Goal: Task Accomplishment & Management: Use online tool/utility

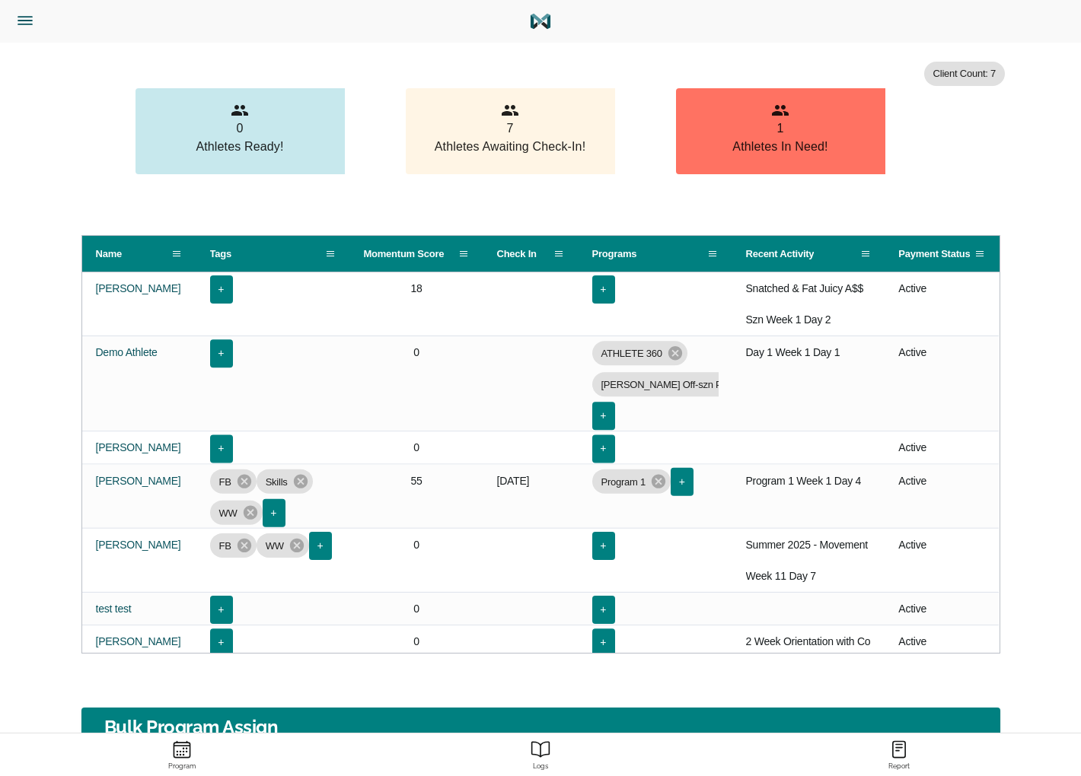
click at [24, 8] on button "Trainer Dashboard" at bounding box center [91, 21] width 170 height 43
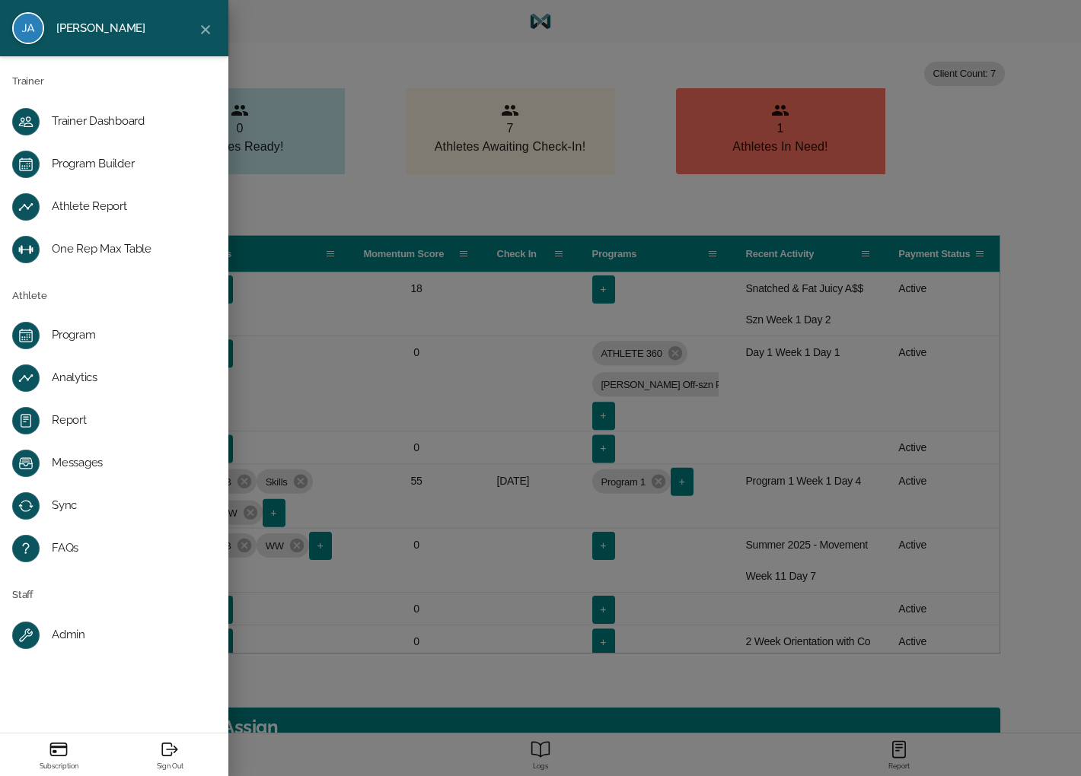
click at [91, 164] on div "Program Builder" at bounding box center [126, 164] width 149 height 15
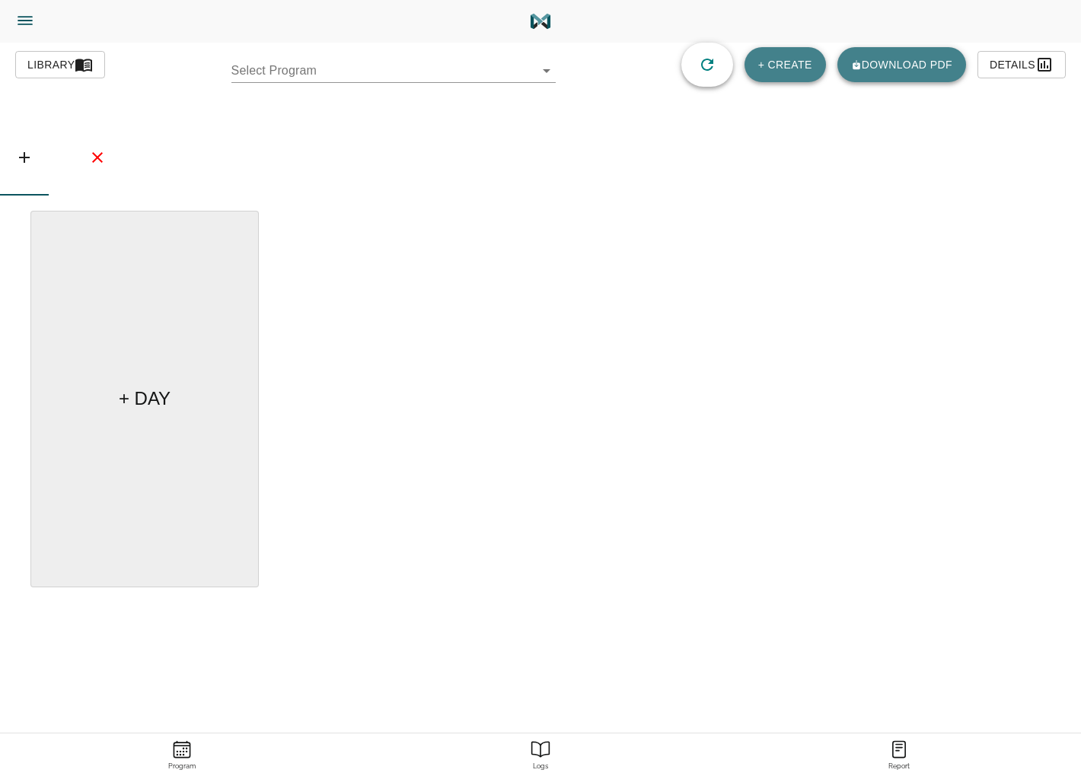
click at [355, 79] on body "[PERSON_NAME] Trainer Trainer Dashboard Program Builder Athlete Report One Rep …" at bounding box center [540, 431] width 1081 height 862
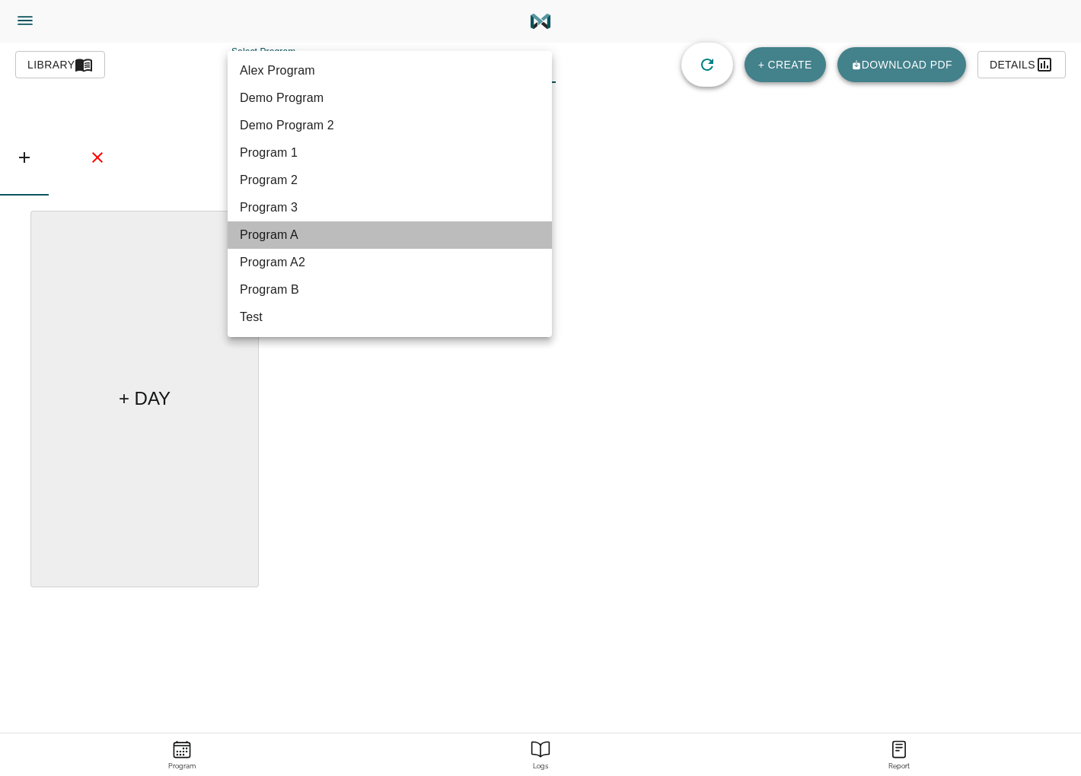
click at [317, 244] on li "Program A" at bounding box center [390, 234] width 324 height 27
type input "582"
type input "Program A"
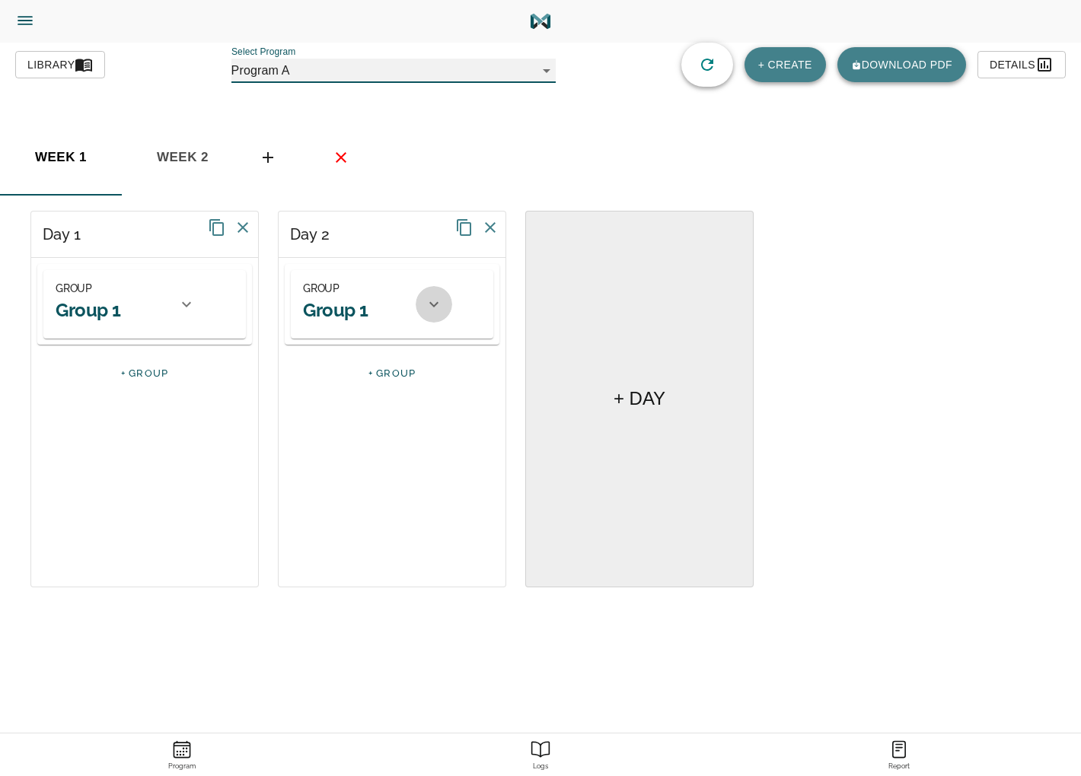
click at [417, 306] on div at bounding box center [434, 304] width 37 height 37
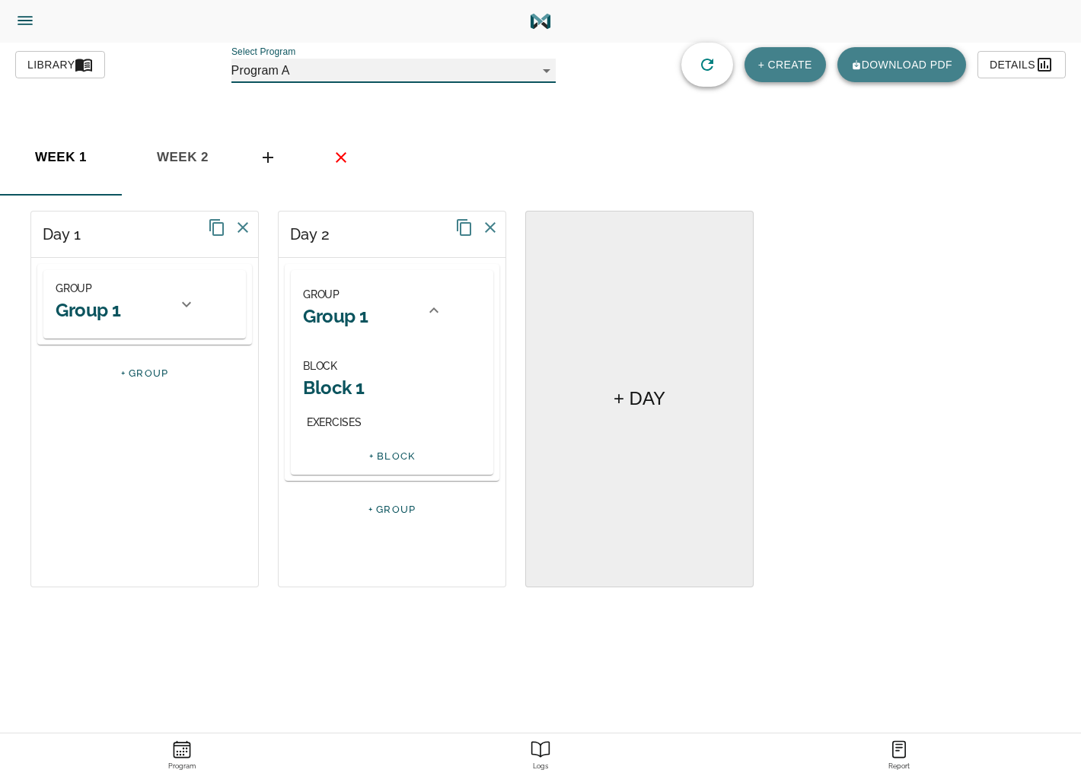
click at [325, 385] on h2 "Block 1" at bounding box center [392, 388] width 178 height 24
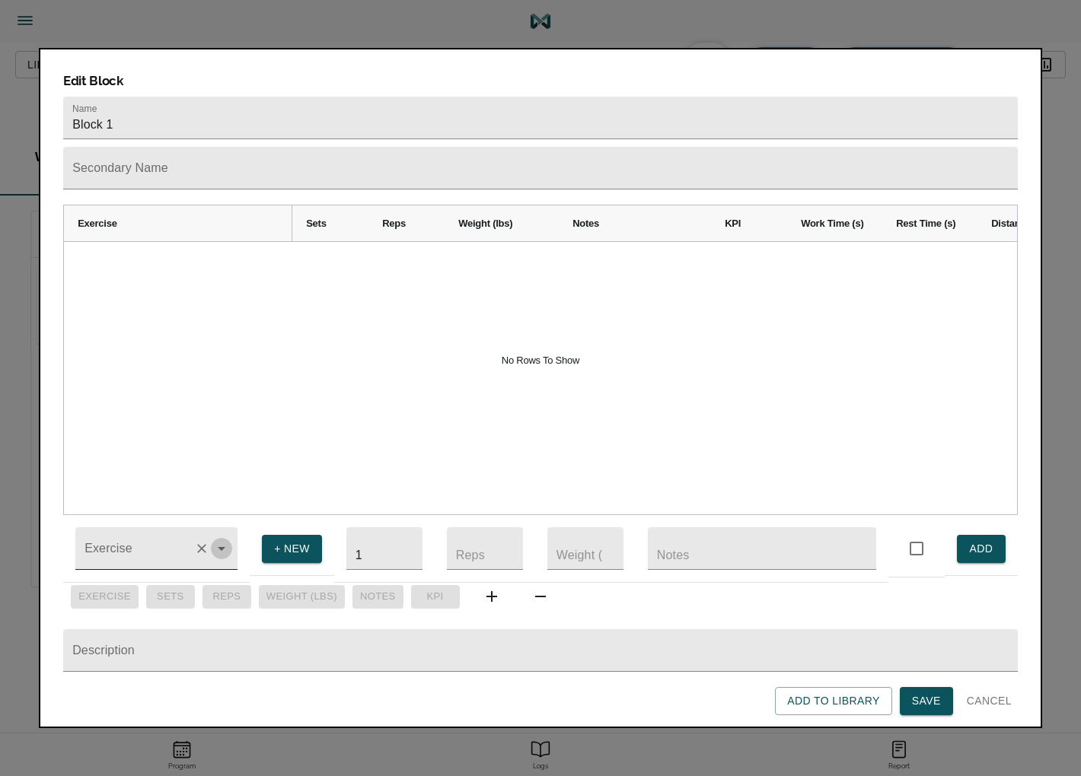
click at [217, 540] on icon "Open" at bounding box center [221, 549] width 18 height 18
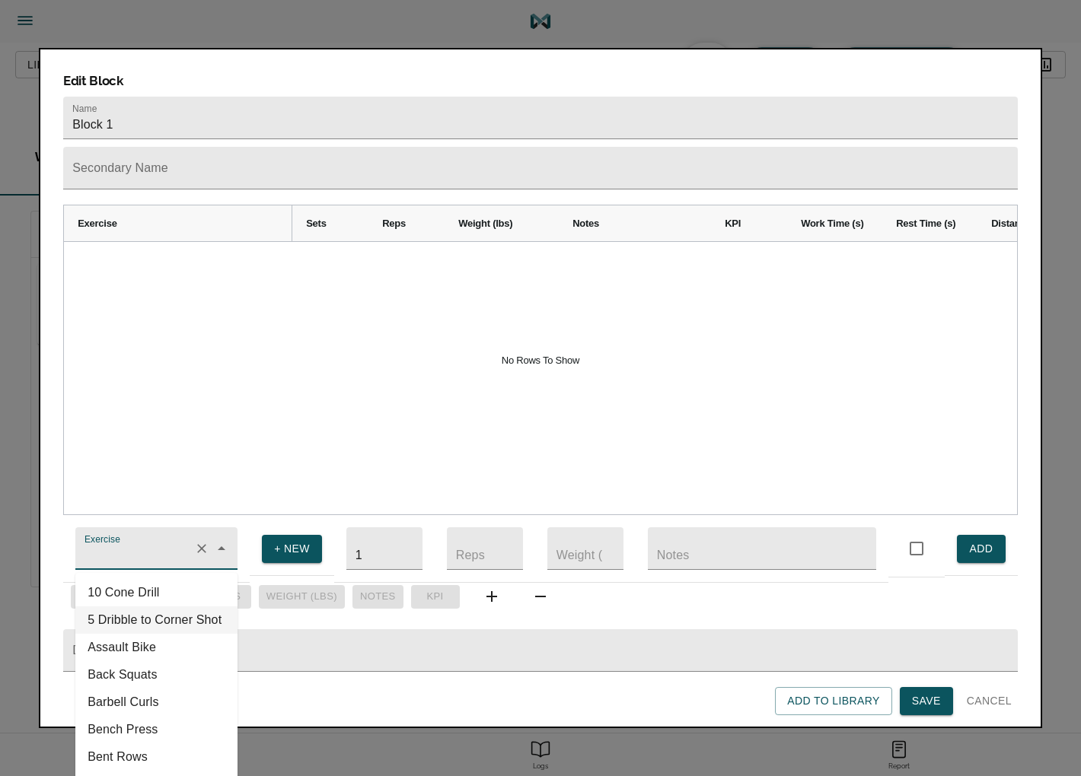
drag, startPoint x: 150, startPoint y: 607, endPoint x: 495, endPoint y: 573, distance: 347.2
click at [152, 607] on li "5 Dribble to Corner Shot" at bounding box center [156, 620] width 162 height 27
type input "5 Dribble to Corner Shot"
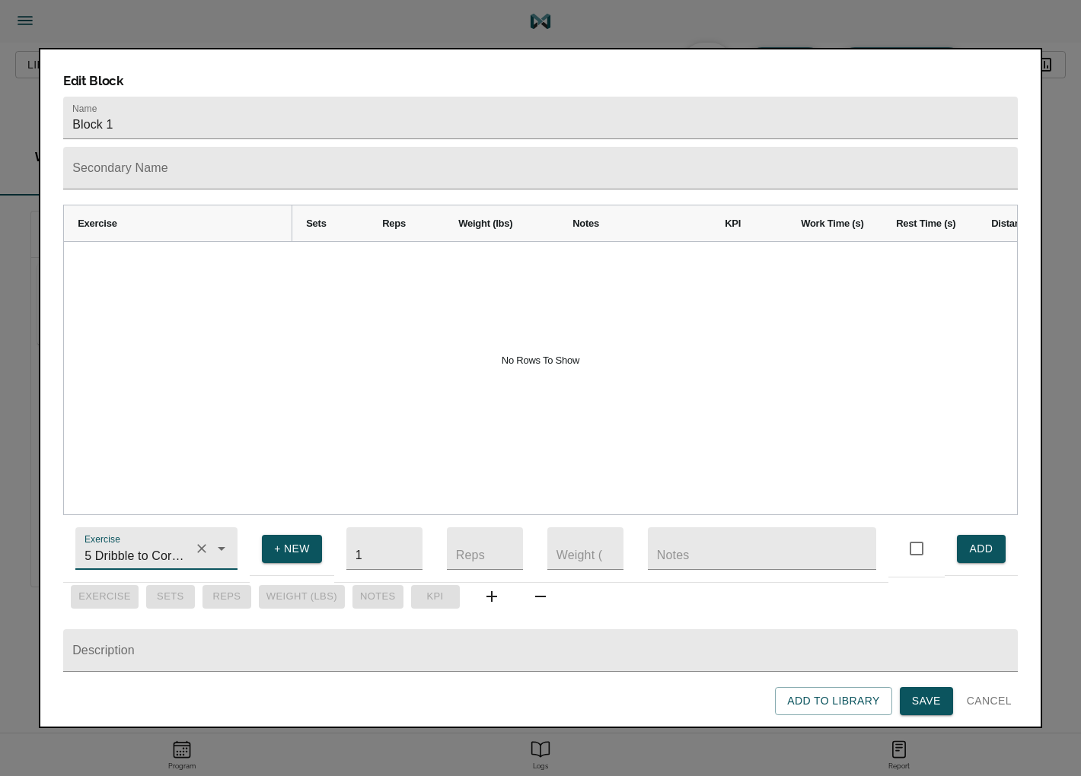
click at [979, 540] on span "ADD" at bounding box center [981, 549] width 24 height 19
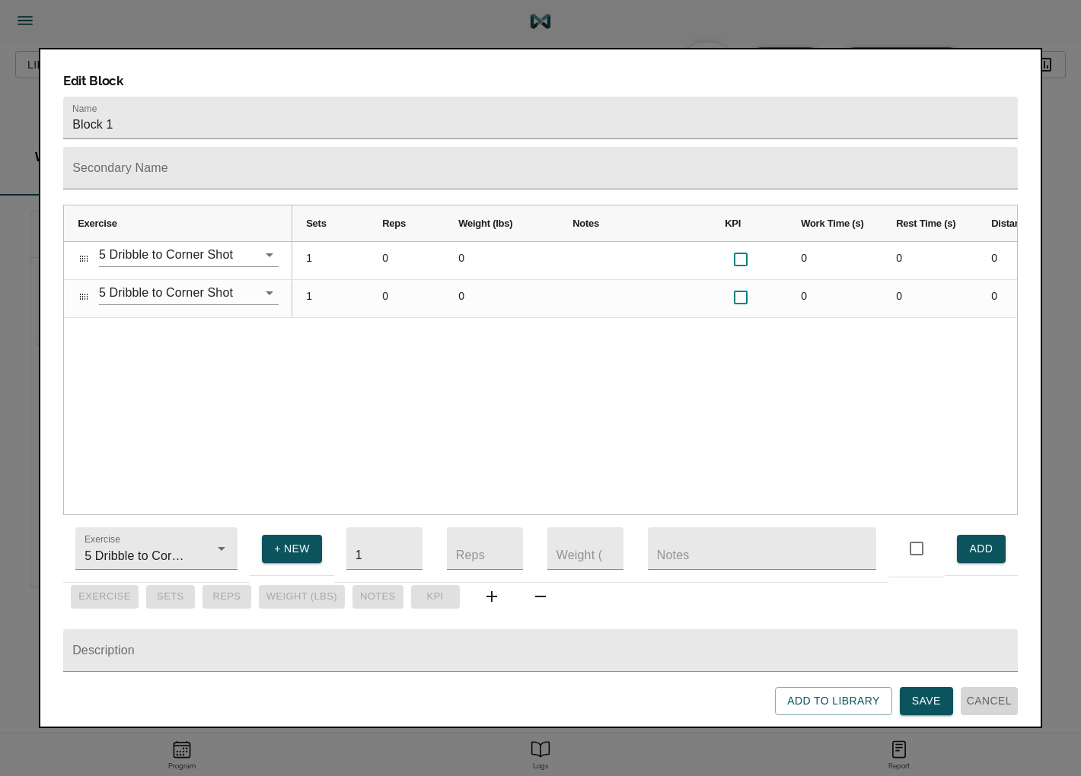
click at [1002, 694] on span "Cancel" at bounding box center [989, 701] width 45 height 19
